Goal: Find specific page/section: Find specific page/section

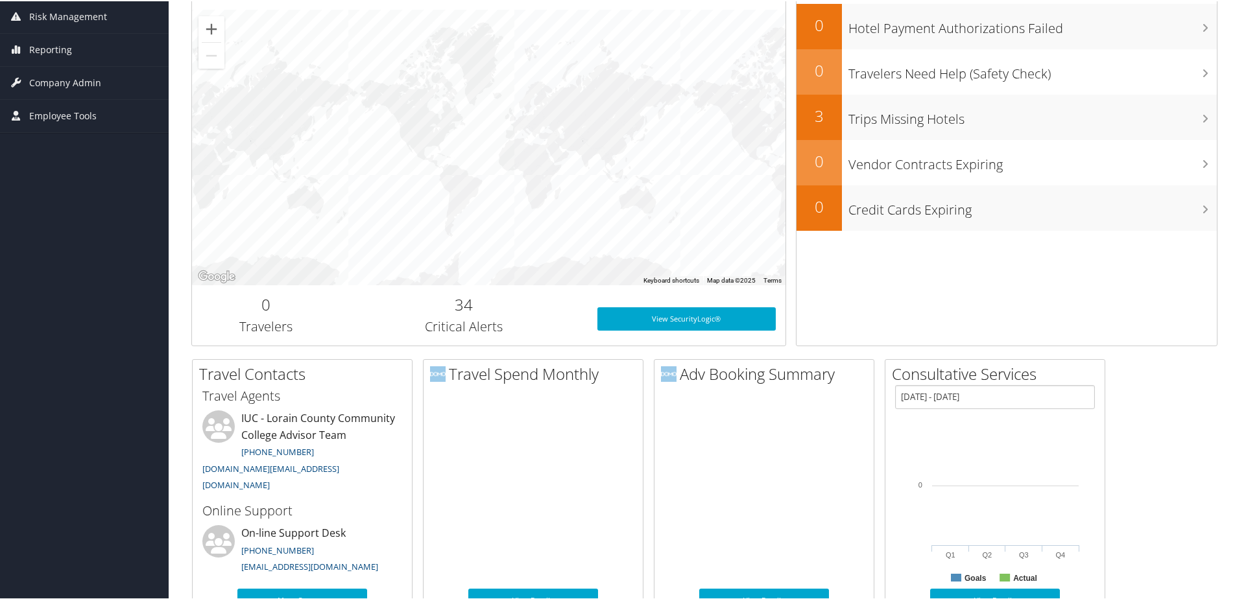
scroll to position [293, 0]
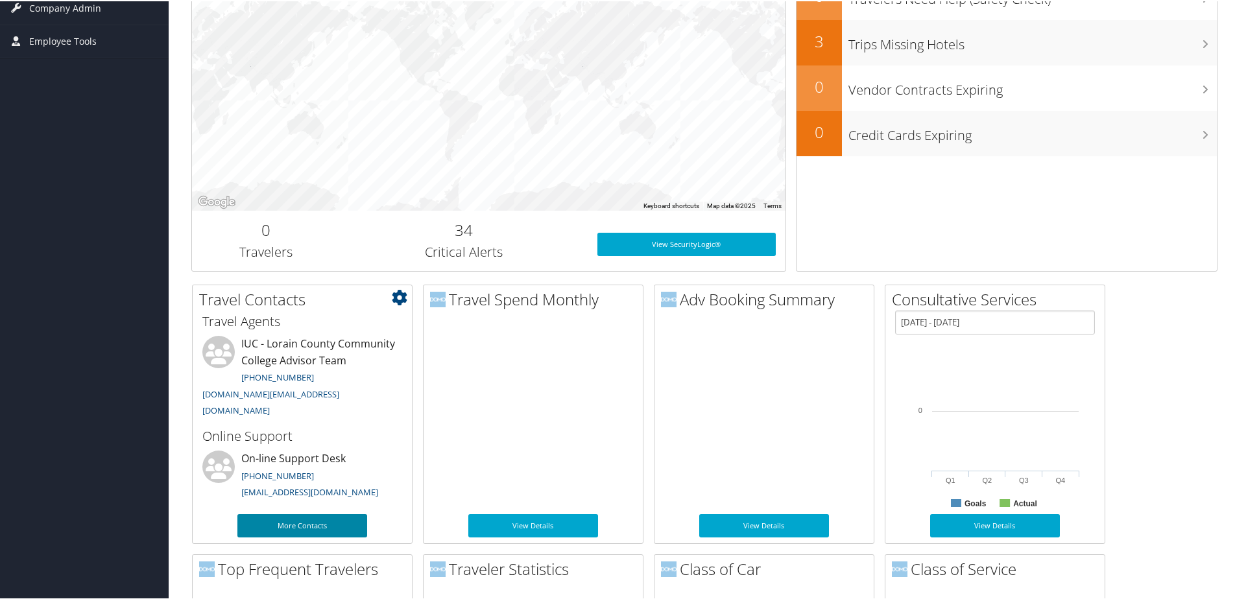
click at [309, 529] on link "More Contacts" at bounding box center [302, 524] width 130 height 23
